Goal: Task Accomplishment & Management: Use online tool/utility

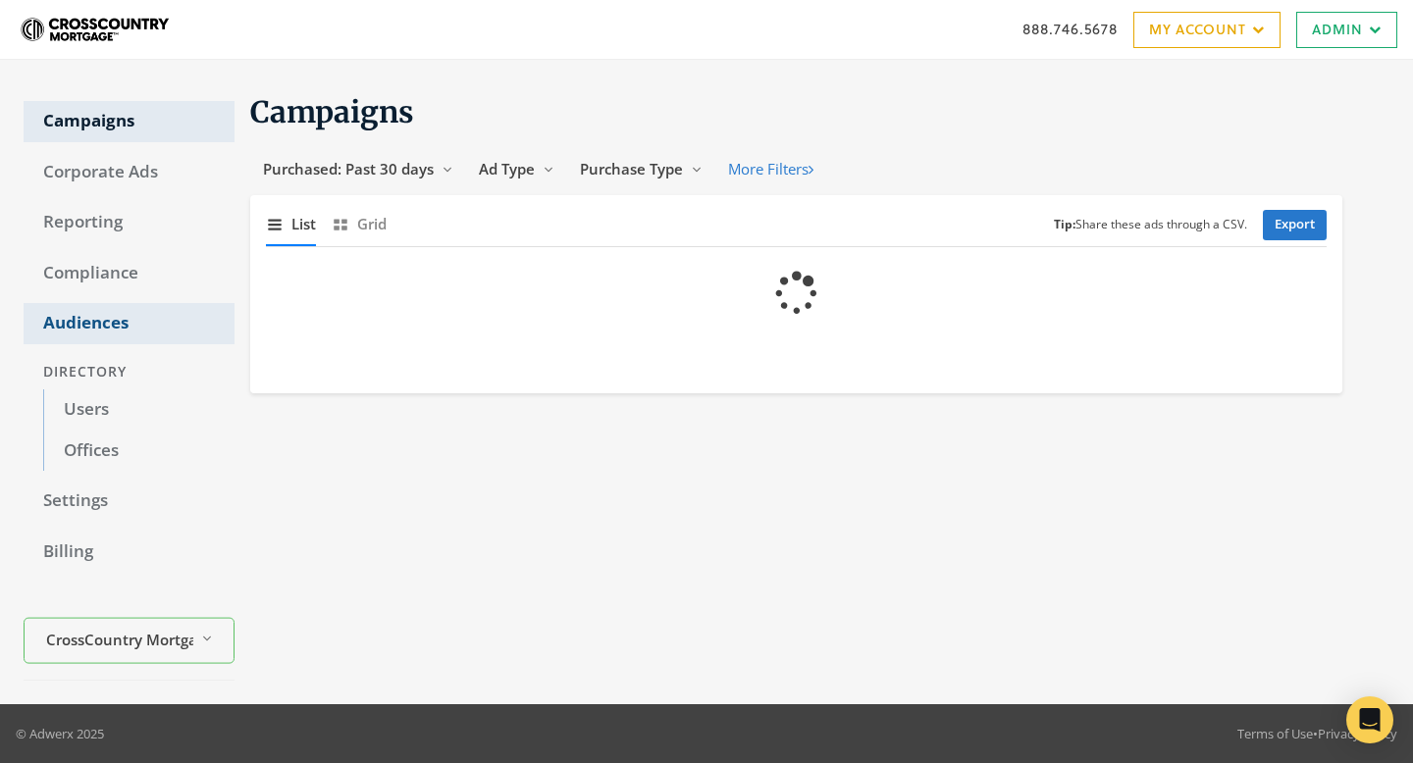
click at [74, 310] on link "Audiences" at bounding box center [129, 323] width 211 height 41
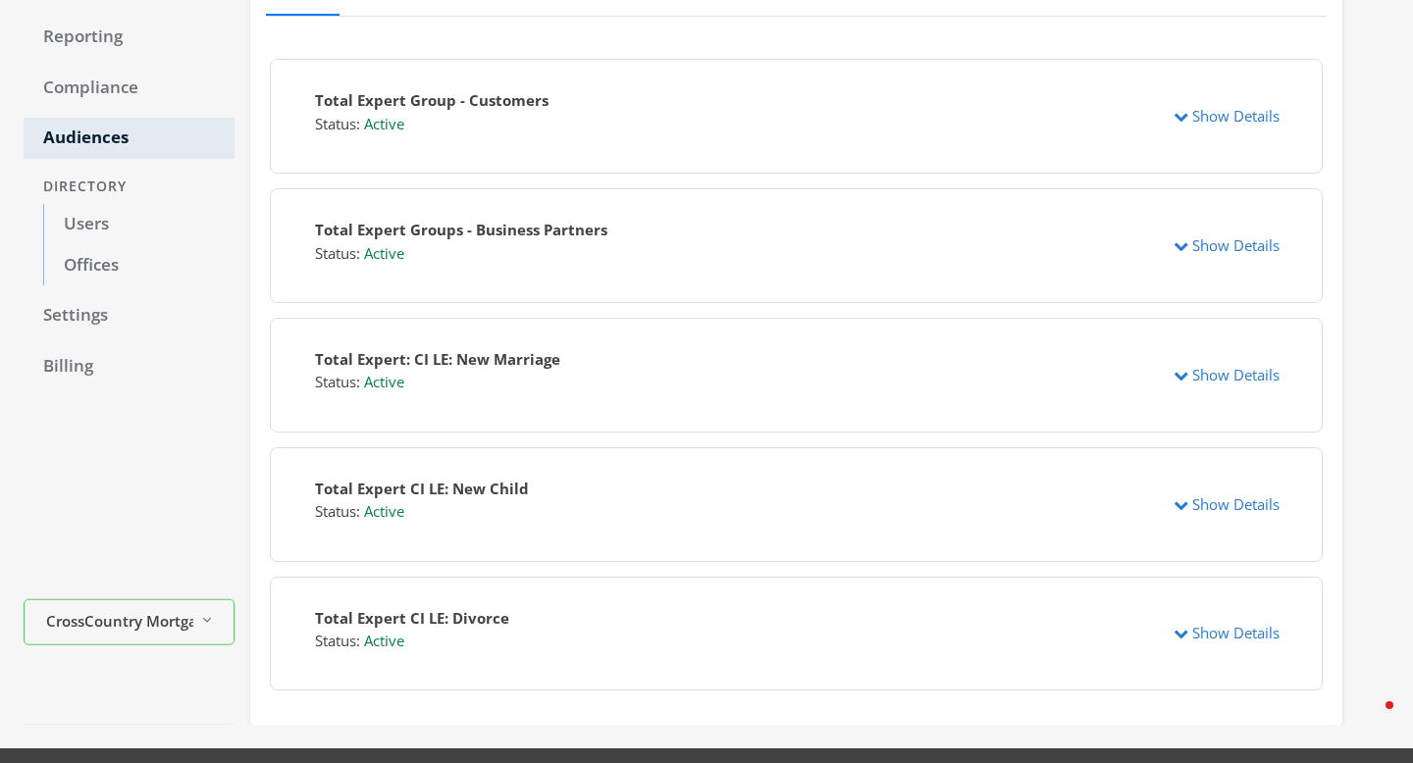
scroll to position [230, 0]
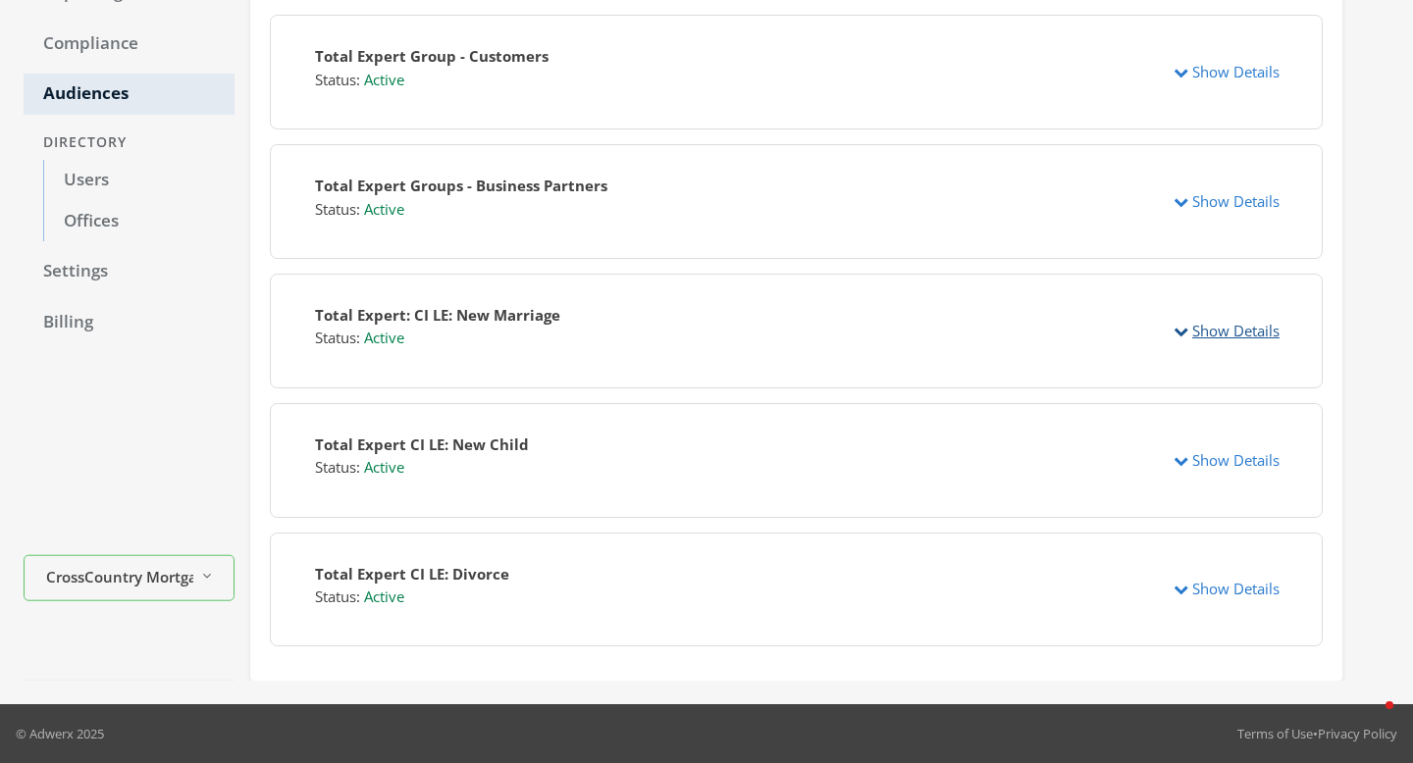
click at [1204, 332] on button "Show Details" at bounding box center [1226, 331] width 131 height 36
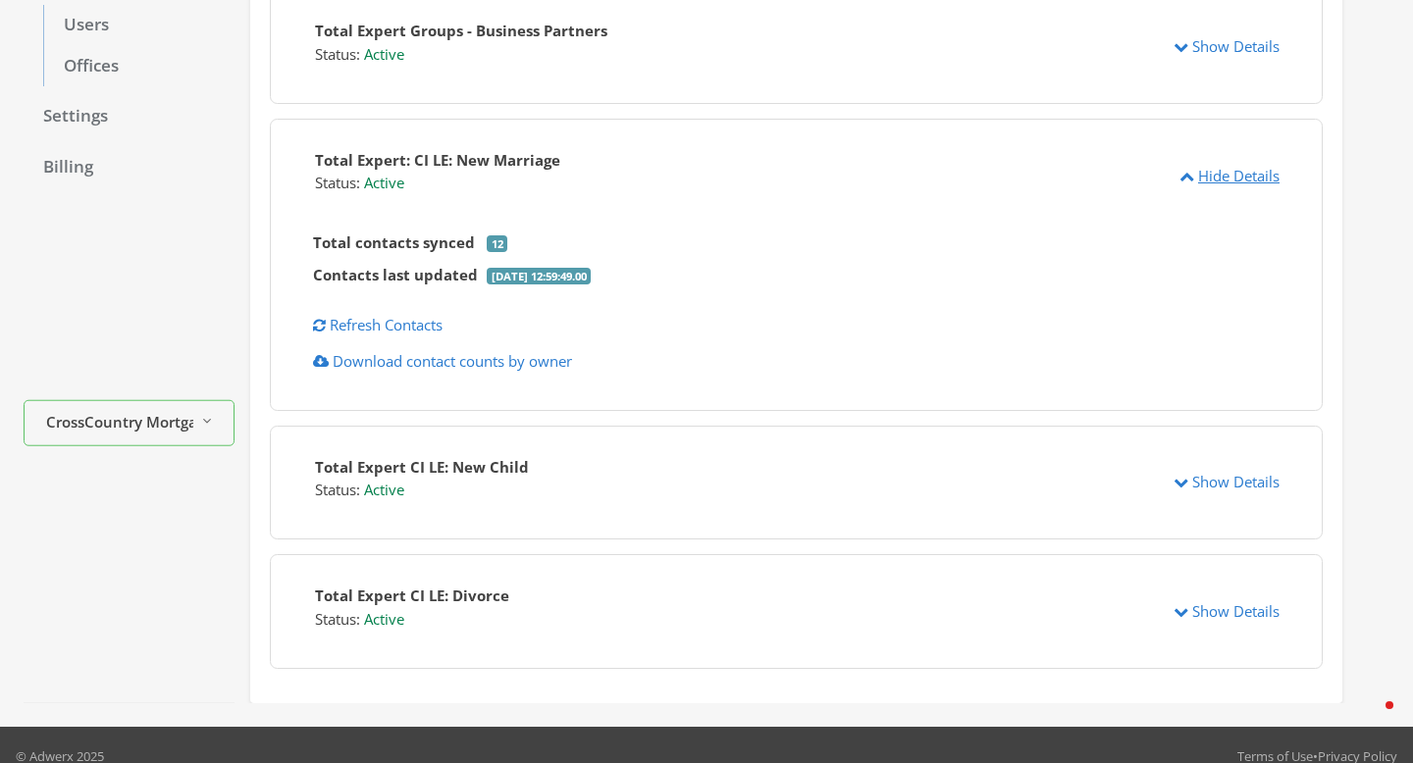
scroll to position [407, 0]
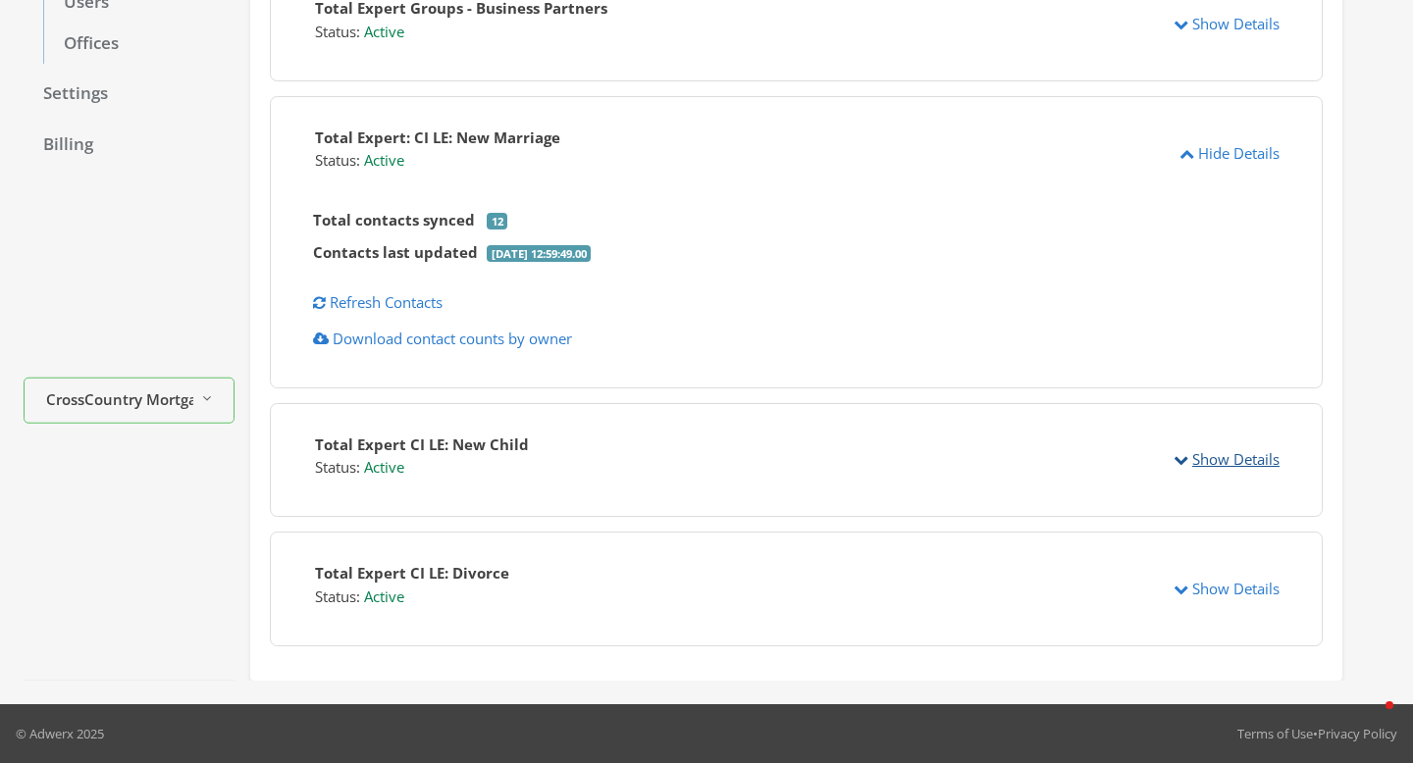
click at [1251, 463] on button "Show Details" at bounding box center [1226, 460] width 131 height 36
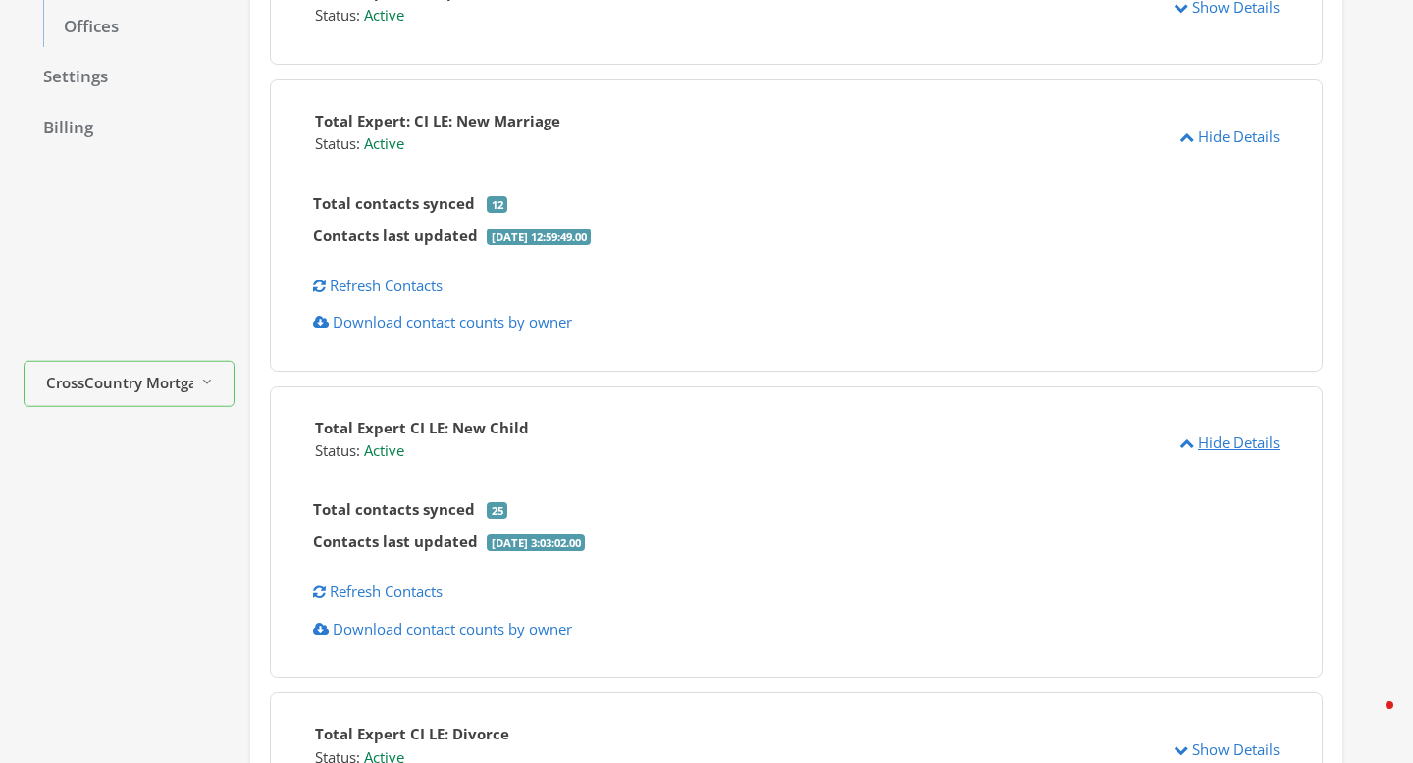
scroll to position [425, 0]
click at [1207, 753] on button "Show Details" at bounding box center [1226, 749] width 131 height 36
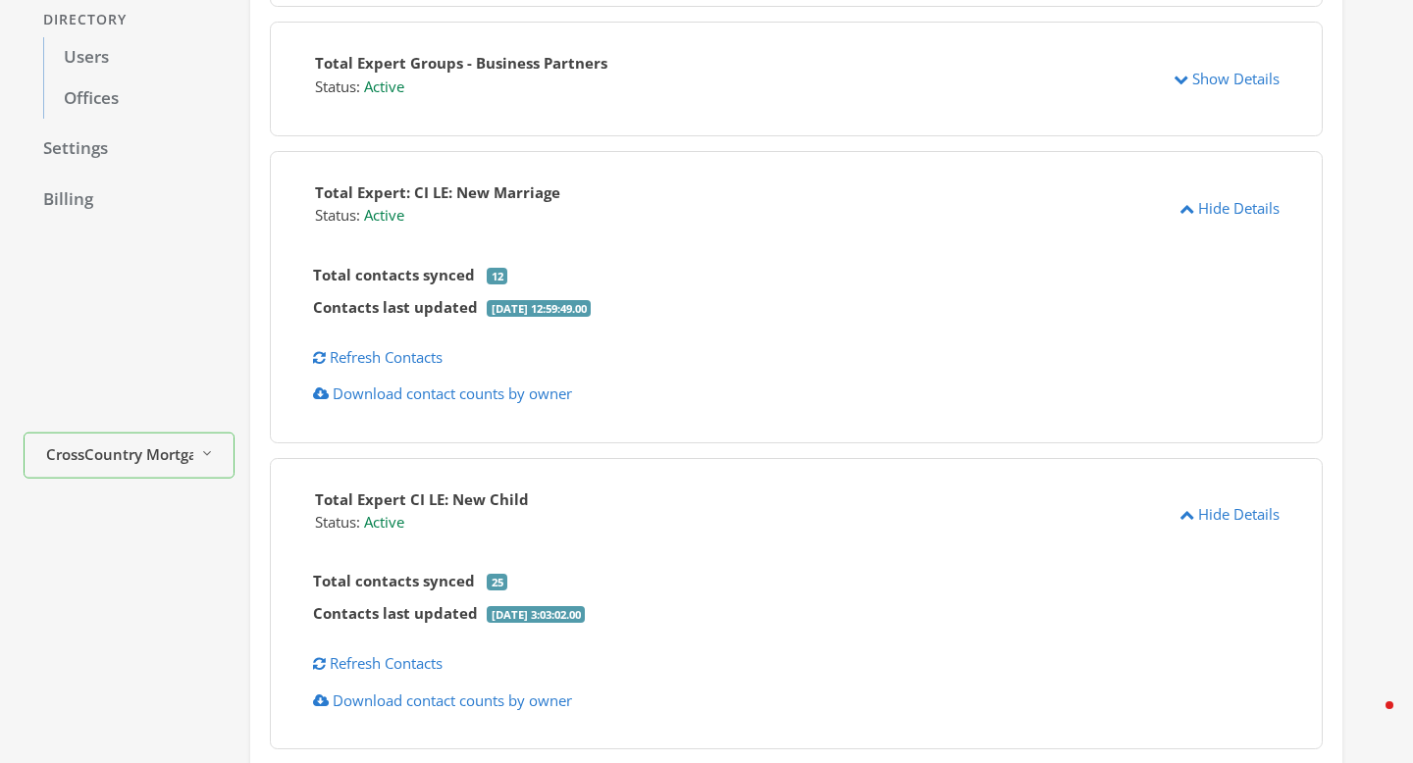
scroll to position [0, 0]
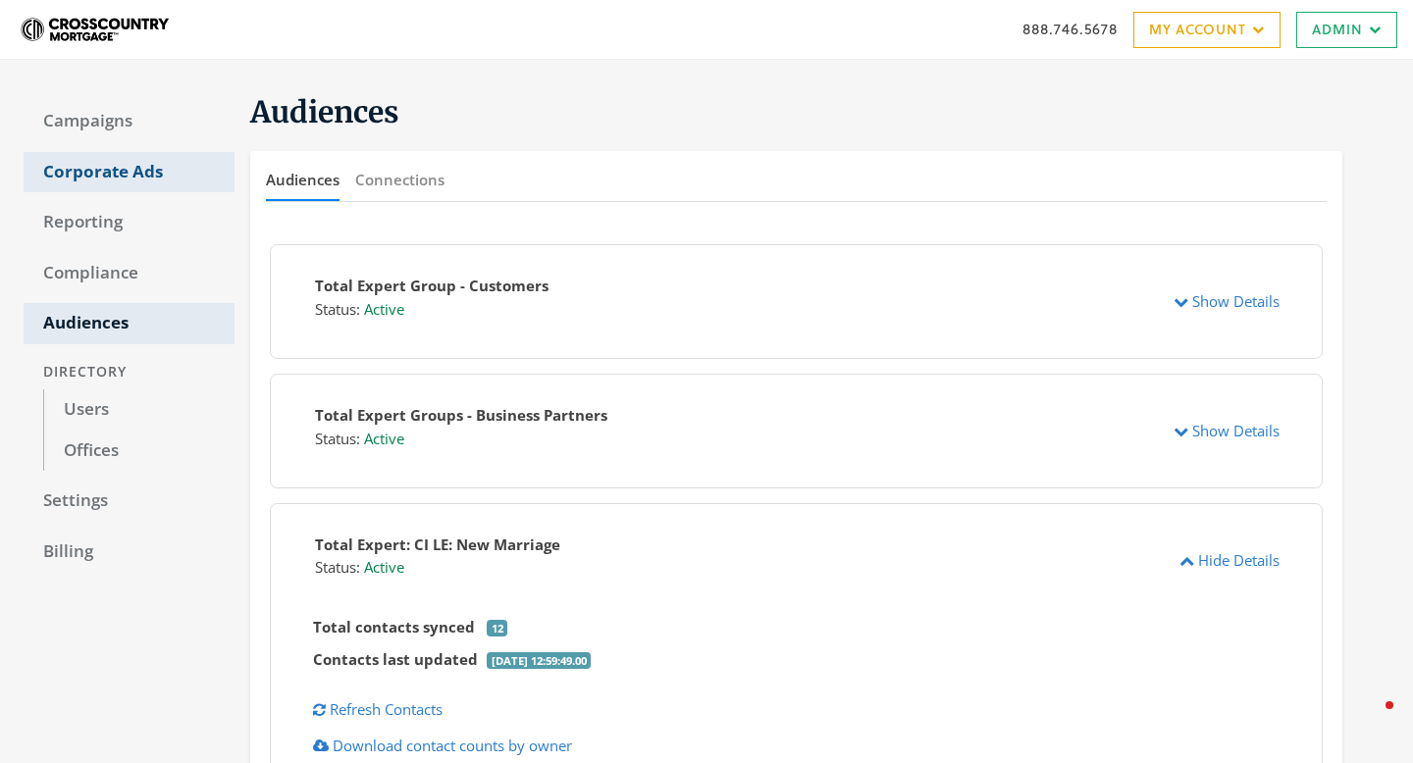
click at [169, 181] on link "Corporate Ads" at bounding box center [129, 172] width 211 height 41
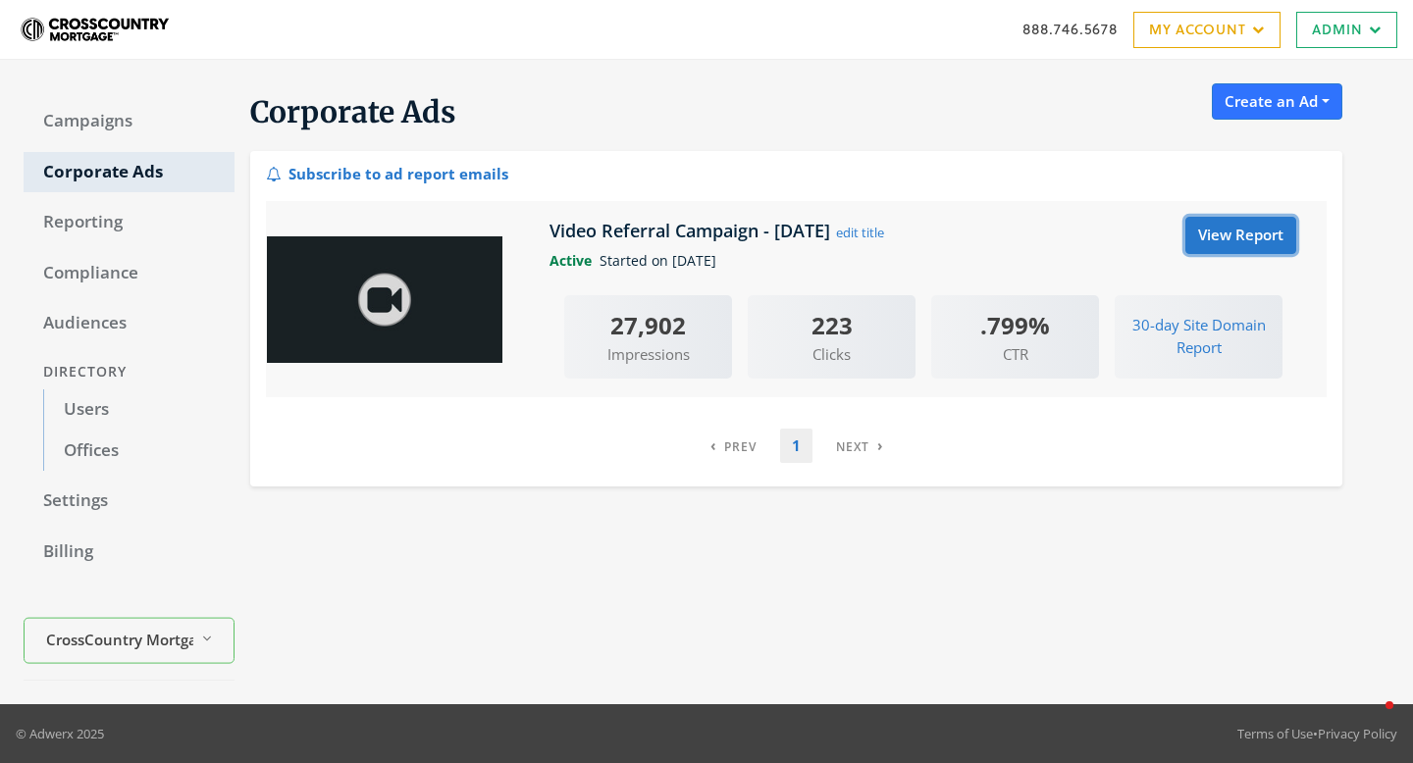
click at [1255, 236] on link "View Report" at bounding box center [1240, 235] width 111 height 36
click at [1174, 324] on button "30-day Site Domain Report" at bounding box center [1199, 337] width 168 height 60
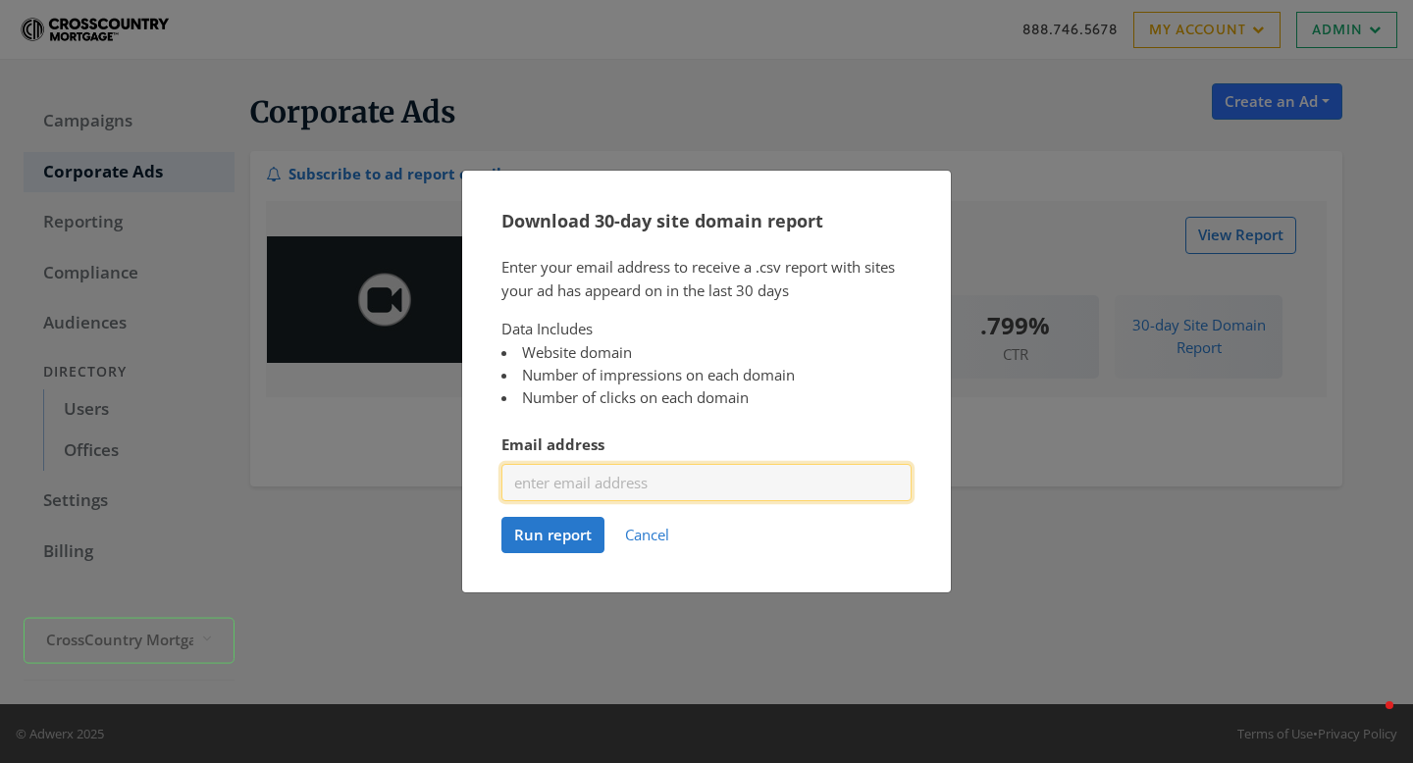
click at [761, 474] on input "Email address" at bounding box center [706, 482] width 410 height 36
type input "[EMAIL_ADDRESS][DOMAIN_NAME]"
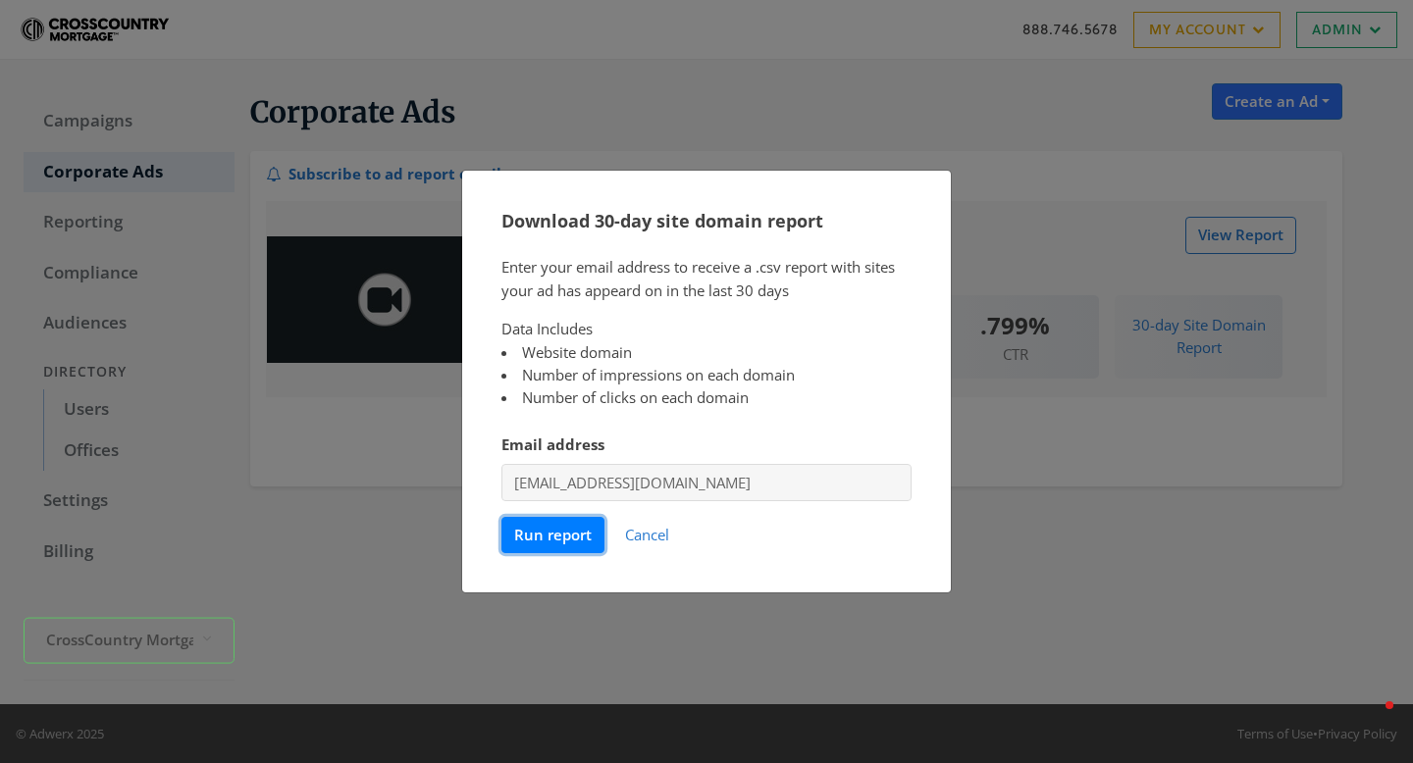
click at [570, 539] on span "Run report" at bounding box center [553, 535] width 78 height 20
